Goal: Use online tool/utility: Utilize a website feature to perform a specific function

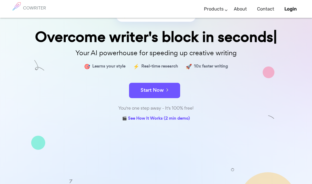
scroll to position [50, 0]
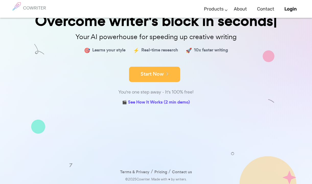
click at [166, 76] on icon at bounding box center [166, 74] width 5 height 6
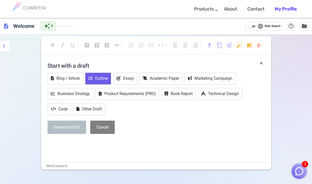
click at [94, 75] on button "Outline" at bounding box center [98, 79] width 26 height 12
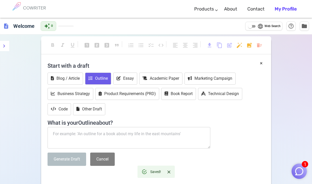
click at [101, 129] on textarea at bounding box center [129, 137] width 163 height 21
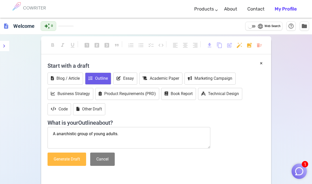
type textarea "A anarchistic group of young adults."
click at [68, 164] on button "Generate Draft" at bounding box center [67, 160] width 39 height 14
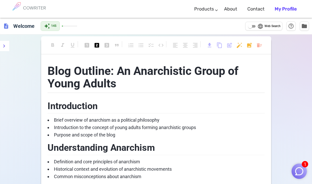
click at [62, 106] on span "Introduction" at bounding box center [73, 106] width 50 height 11
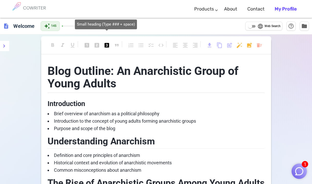
click at [107, 43] on span "looks_3" at bounding box center [107, 45] width 6 height 6
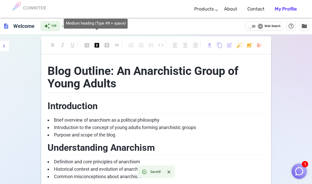
click at [98, 45] on span "looks_two" at bounding box center [97, 45] width 6 height 6
click at [88, 45] on span "looks_one" at bounding box center [87, 45] width 6 height 6
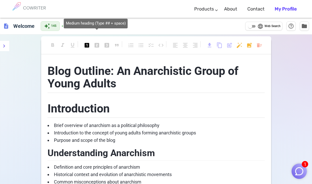
click at [98, 45] on span "looks_two" at bounding box center [97, 45] width 6 height 6
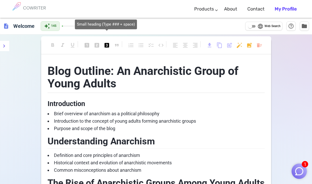
click at [109, 44] on span "looks_3" at bounding box center [107, 45] width 6 height 6
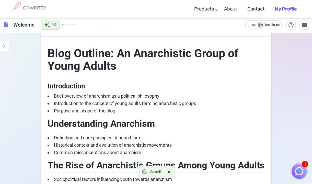
scroll to position [6, 0]
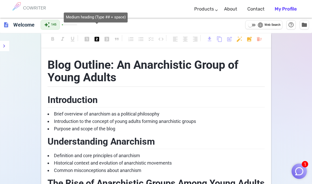
click at [96, 39] on span "looks_two" at bounding box center [97, 39] width 6 height 6
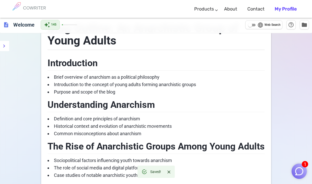
scroll to position [45, 0]
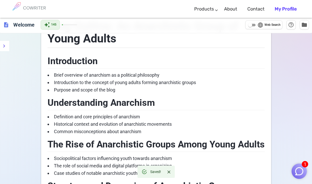
click at [114, 90] on span "Purpose and scope of the blog" at bounding box center [84, 89] width 61 height 5
click at [130, 78] on span "Brief overview of anarchism as a political philosophy" at bounding box center [107, 74] width 106 height 5
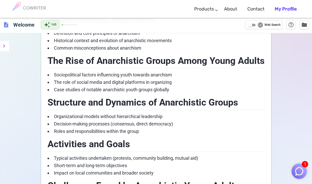
scroll to position [0, 0]
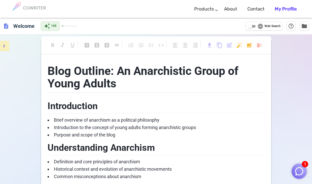
click at [3, 46] on icon "menu" at bounding box center [4, 46] width 6 height 6
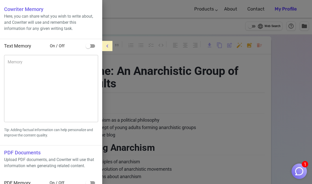
click at [107, 45] on icon "menu" at bounding box center [107, 46] width 6 height 6
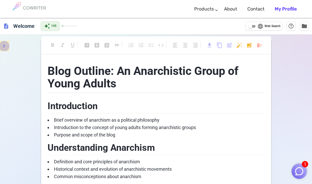
click at [4, 45] on icon "menu" at bounding box center [4, 46] width 6 height 6
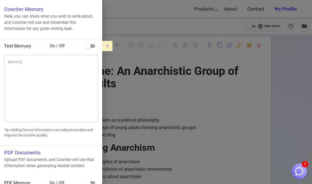
scroll to position [8, 0]
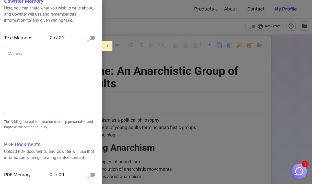
click at [106, 46] on icon "menu" at bounding box center [107, 46] width 6 height 6
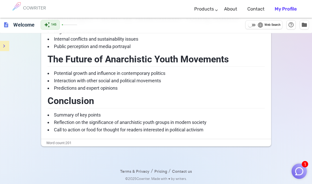
scroll to position [0, 0]
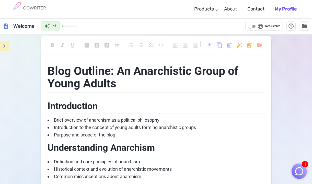
click at [247, 27] on input "language Web Search" at bounding box center [250, 26] width 18 height 6
checkbox input "true"
click at [305, 25] on span "folder" at bounding box center [304, 26] width 6 height 6
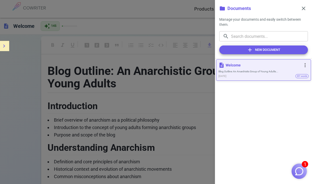
click at [278, 69] on div "description Welcome more_vert Blog Outline: An Anarchistic Group of Young Adult…" at bounding box center [264, 70] width 90 height 17
click at [305, 9] on span "close" at bounding box center [304, 8] width 6 height 6
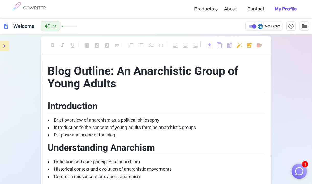
scroll to position [7, 0]
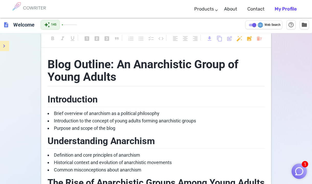
click at [134, 68] on span "Blog Outline: An Anarchistic Group of Young Adults" at bounding box center [145, 71] width 194 height 26
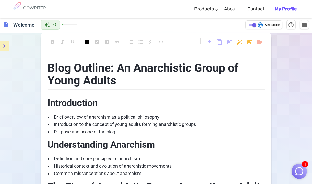
scroll to position [0, 0]
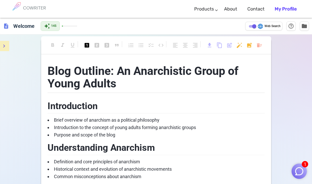
click at [70, 105] on span "Introduction" at bounding box center [73, 106] width 50 height 11
click at [62, 117] on li "Brief overview of anarchism as a political philosophy" at bounding box center [156, 120] width 217 height 7
click at [168, 121] on li "Brief overview of anarchism as a political philosophy" at bounding box center [156, 120] width 217 height 7
click at [7, 27] on span "description" at bounding box center [6, 26] width 6 height 6
click at [25, 27] on h6 "Welcome" at bounding box center [23, 26] width 25 height 10
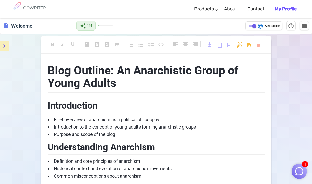
click at [3, 25] on span "description" at bounding box center [6, 26] width 6 height 6
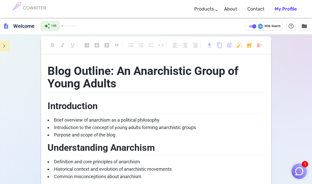
drag, startPoint x: 64, startPoint y: 26, endPoint x: 80, endPoint y: 27, distance: 15.9
click at [80, 27] on div "description Welcome auto_awesome 145 language Web Search help_outline folder" at bounding box center [156, 26] width 312 height 17
click at [305, 26] on span "folder" at bounding box center [304, 26] width 6 height 6
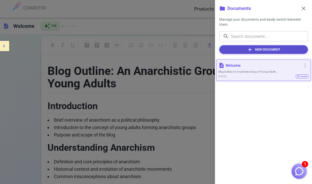
click at [275, 50] on button "add New Document" at bounding box center [263, 49] width 89 height 9
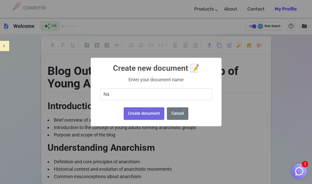
type input "N"
type input "W"
click at [123, 96] on input "Everyone is sleeping" at bounding box center [156, 94] width 112 height 12
click at [104, 94] on input "Everyone is sleeping" at bounding box center [156, 94] width 112 height 12
type input "Hen everyone is sleeping"
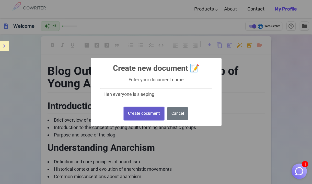
click at [155, 114] on button "Create document" at bounding box center [144, 113] width 41 height 13
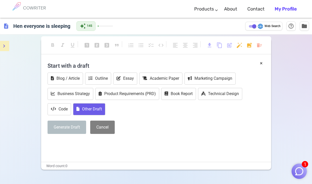
click at [95, 112] on button "Other Draft" at bounding box center [89, 109] width 32 height 12
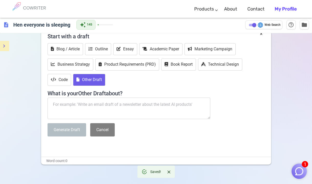
scroll to position [30, 0]
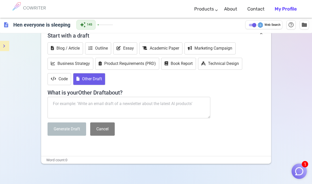
click at [82, 100] on textarea at bounding box center [129, 107] width 163 height 21
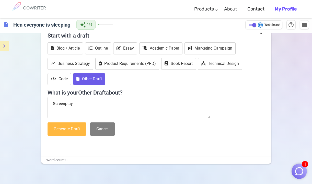
type textarea "Screenplay"
click at [76, 129] on button "Generate Draft" at bounding box center [67, 129] width 39 height 14
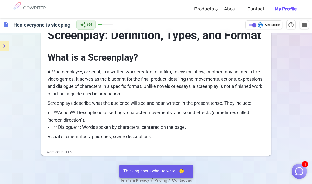
scroll to position [0, 0]
